Goal: Task Accomplishment & Management: Use online tool/utility

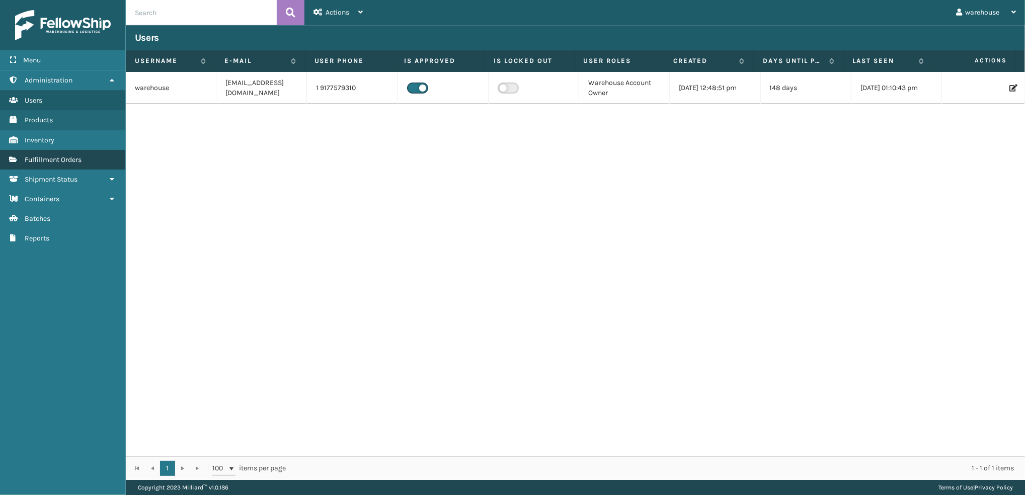
click at [76, 158] on span "Fulfillment Orders" at bounding box center [53, 159] width 57 height 9
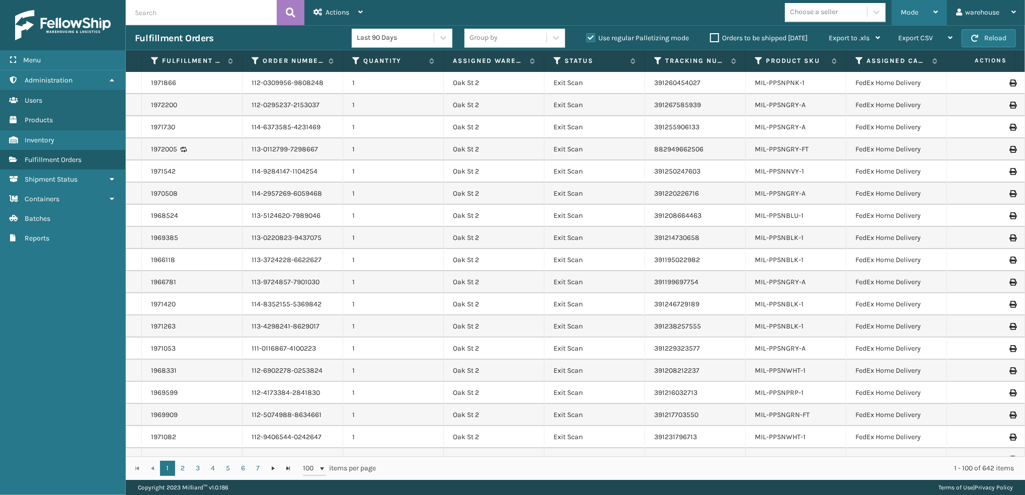
click at [926, 12] on div "Mode" at bounding box center [919, 12] width 37 height 25
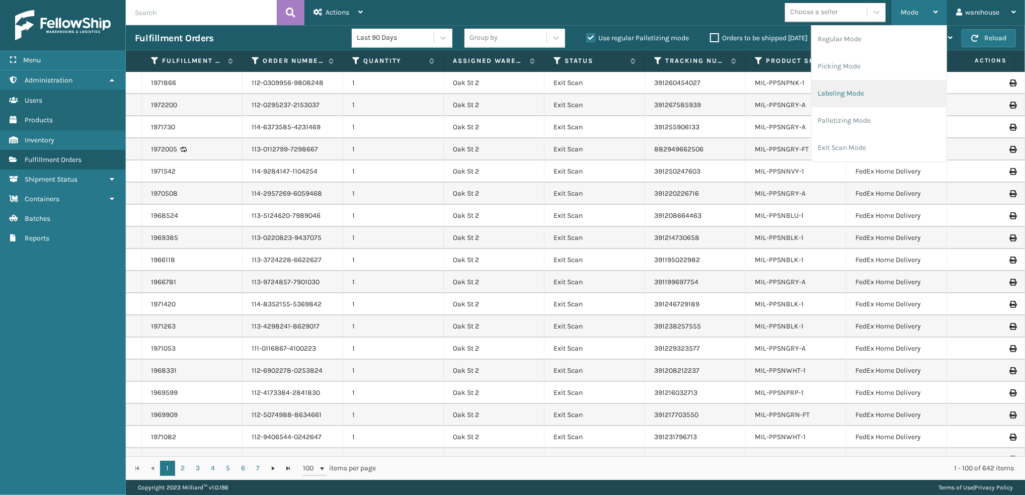
click at [902, 88] on li "Labeling Mode" at bounding box center [879, 93] width 135 height 27
